Goal: Transaction & Acquisition: Subscribe to service/newsletter

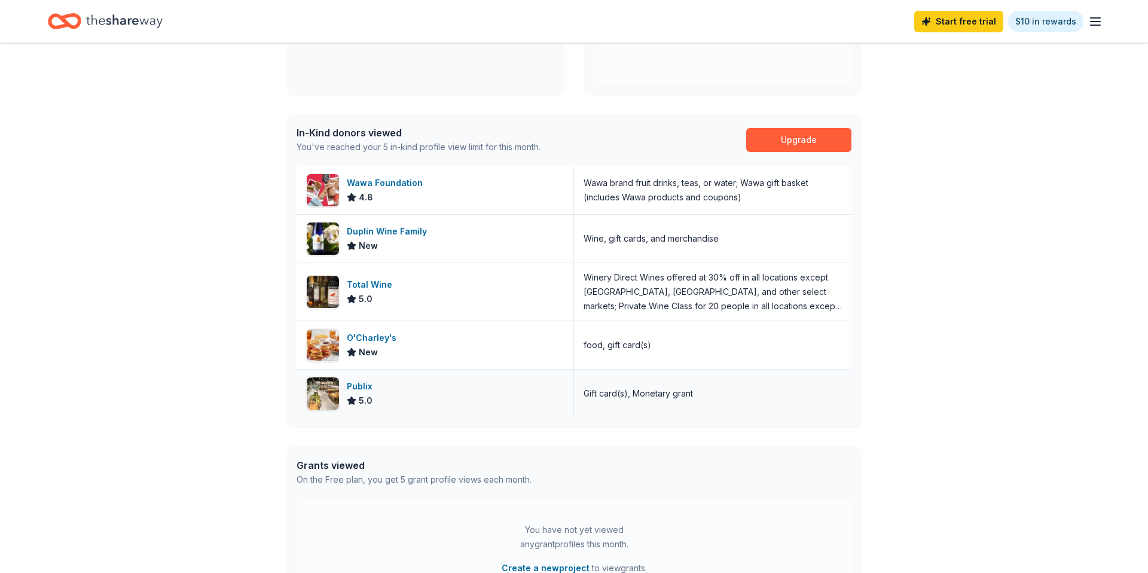
scroll to position [238, 0]
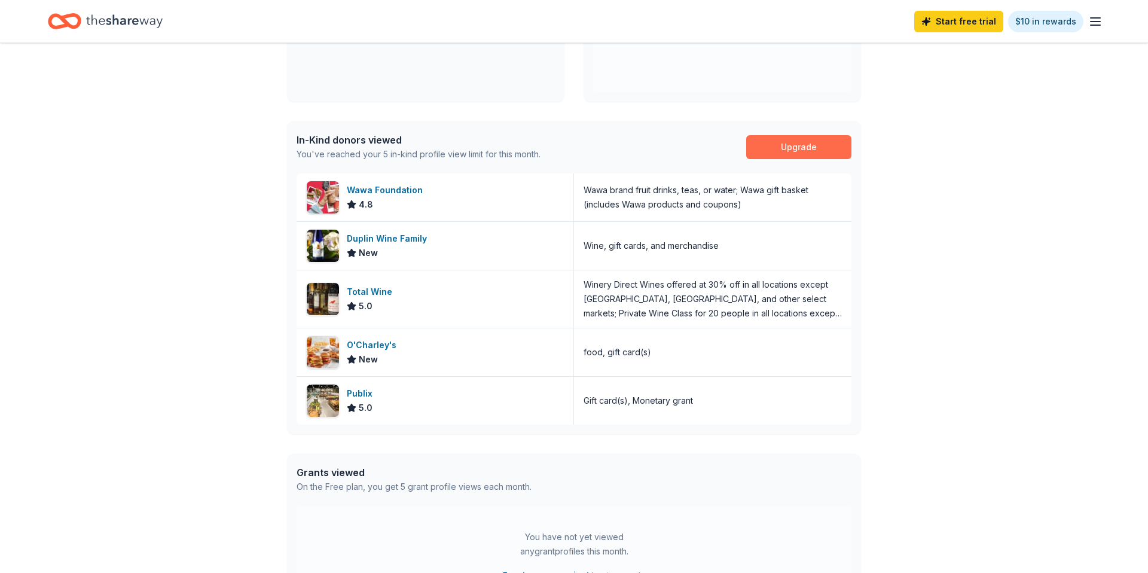
click at [789, 154] on link "Upgrade" at bounding box center [798, 147] width 105 height 24
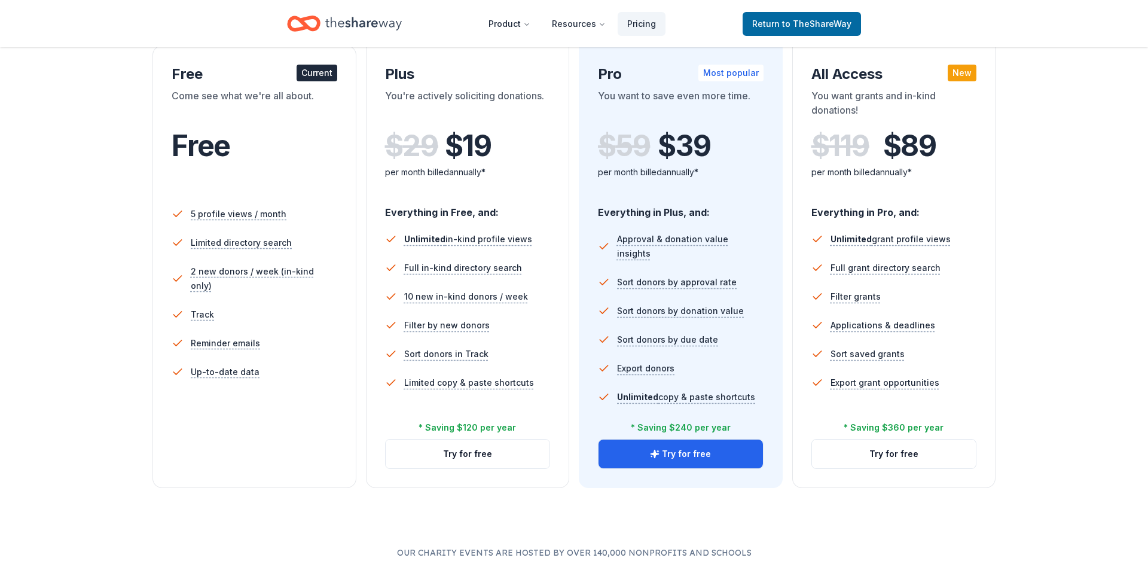
scroll to position [212, 0]
click at [446, 450] on button "Try for free" at bounding box center [468, 453] width 164 height 29
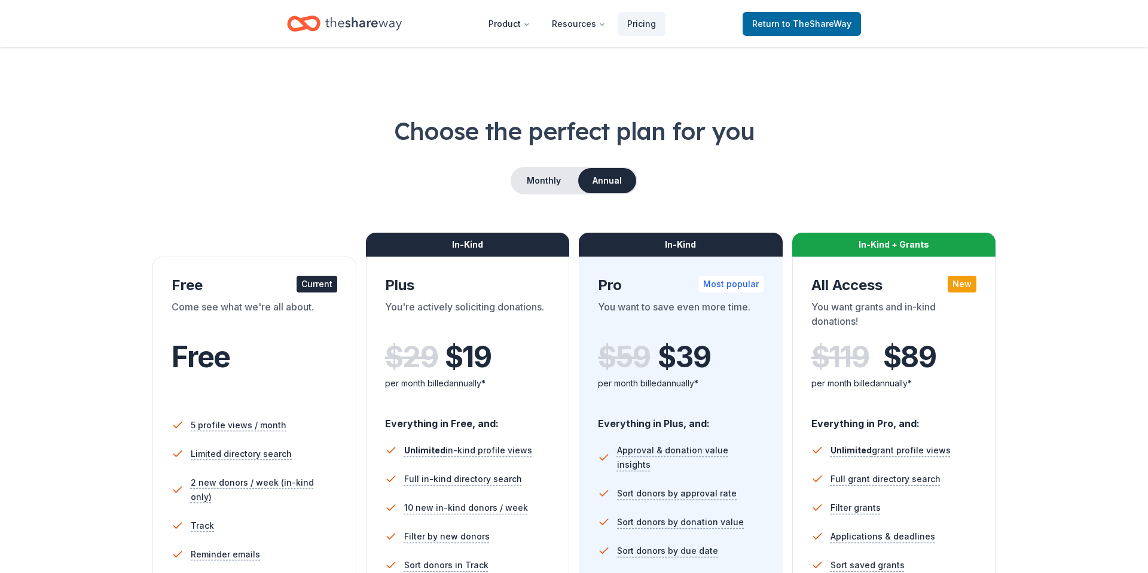
click at [317, 41] on header "Product Resources Pricing Return to TheShareWay" at bounding box center [574, 23] width 1148 height 47
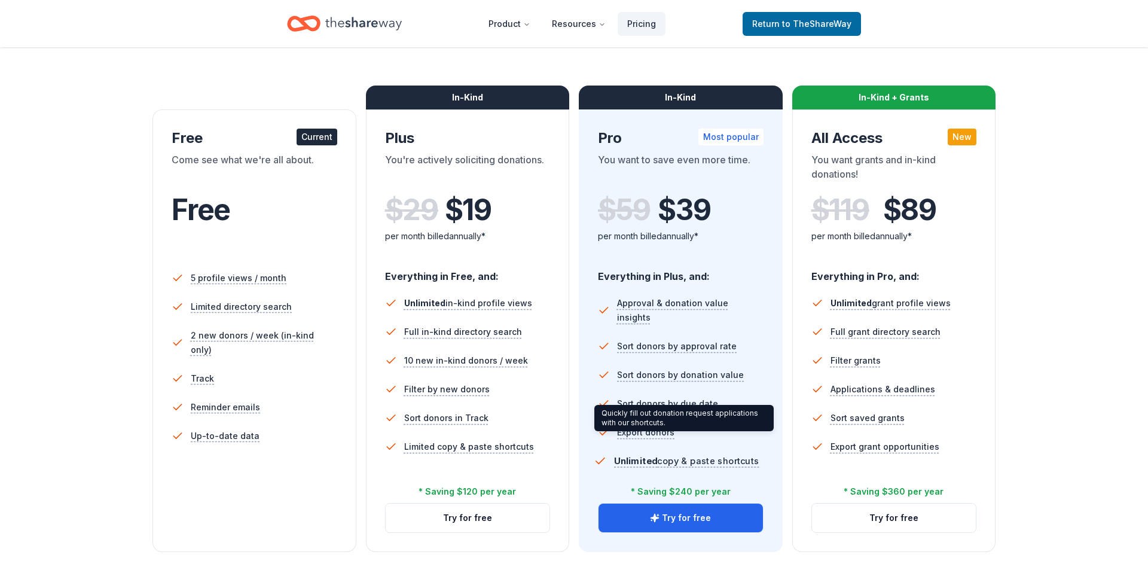
scroll to position [155, 0]
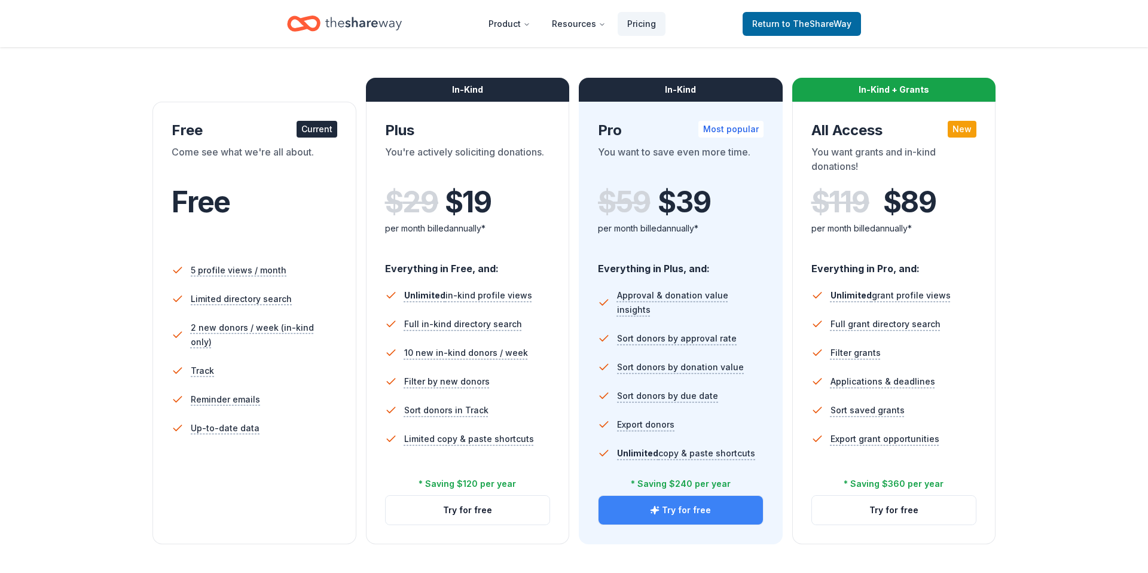
click at [632, 512] on button "Try for free" at bounding box center [680, 509] width 164 height 29
